Goal: Find specific page/section

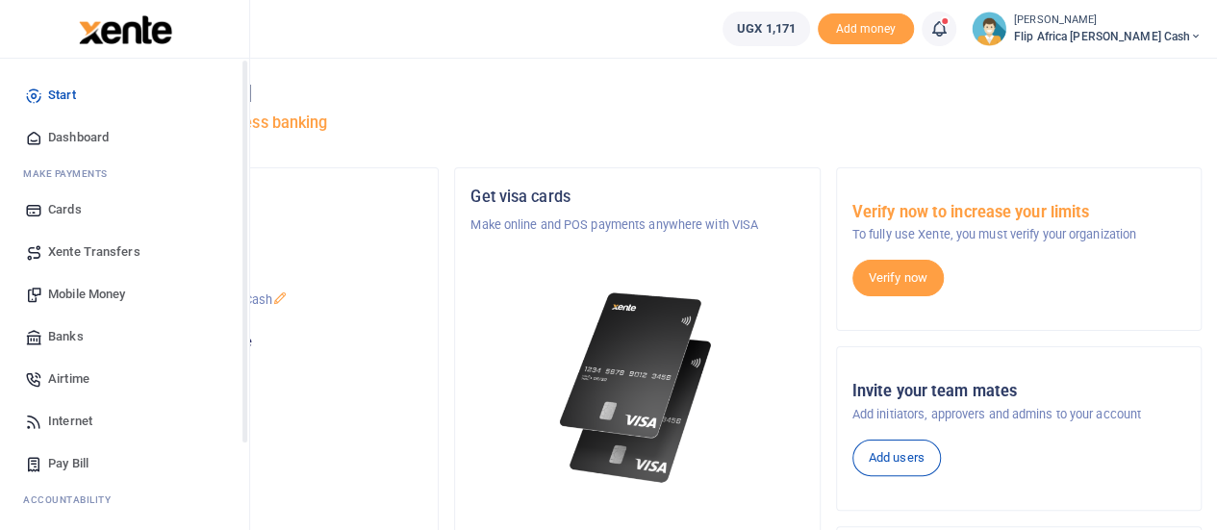
click at [62, 93] on span "Start" at bounding box center [62, 95] width 28 height 19
